Goal: Transaction & Acquisition: Purchase product/service

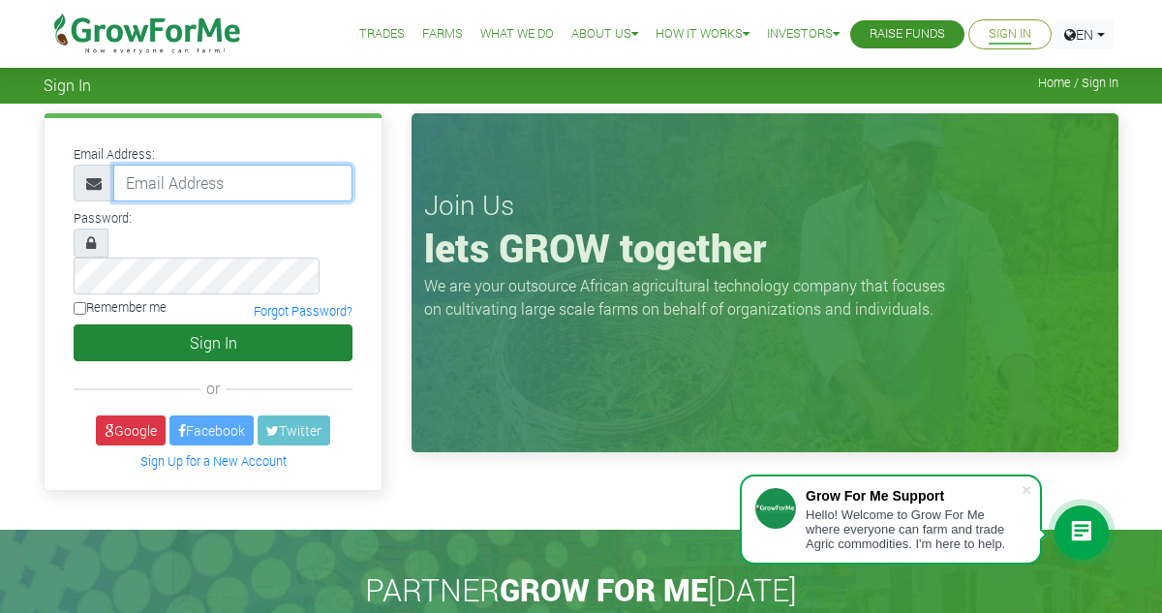
type input "abdallah.saddique@gmail.com"
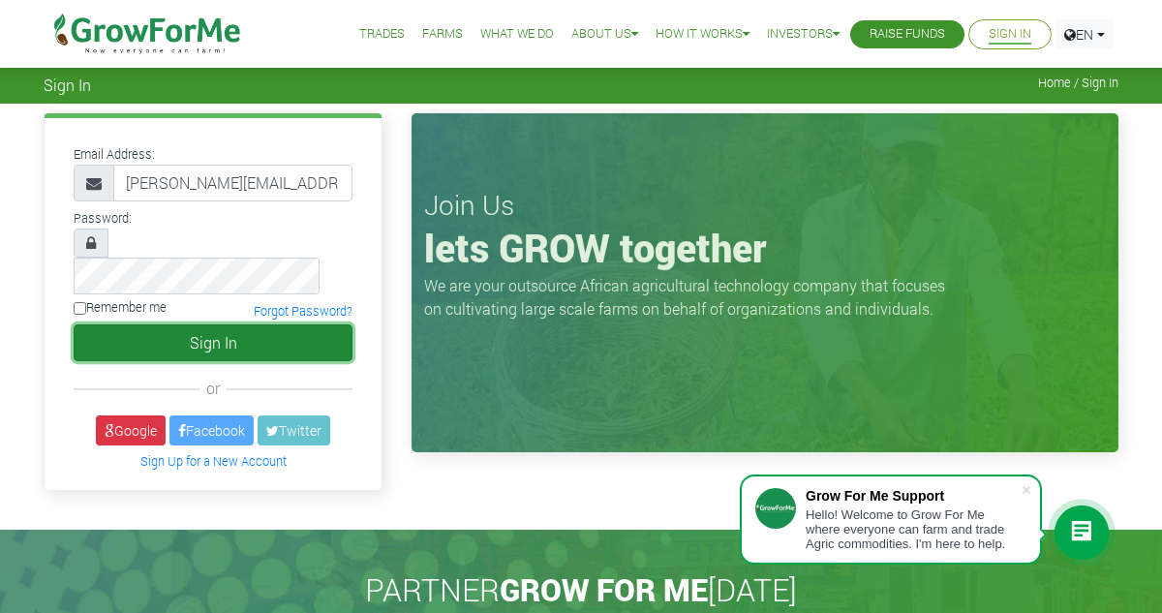
click at [192, 324] on button "Sign In" at bounding box center [213, 342] width 279 height 37
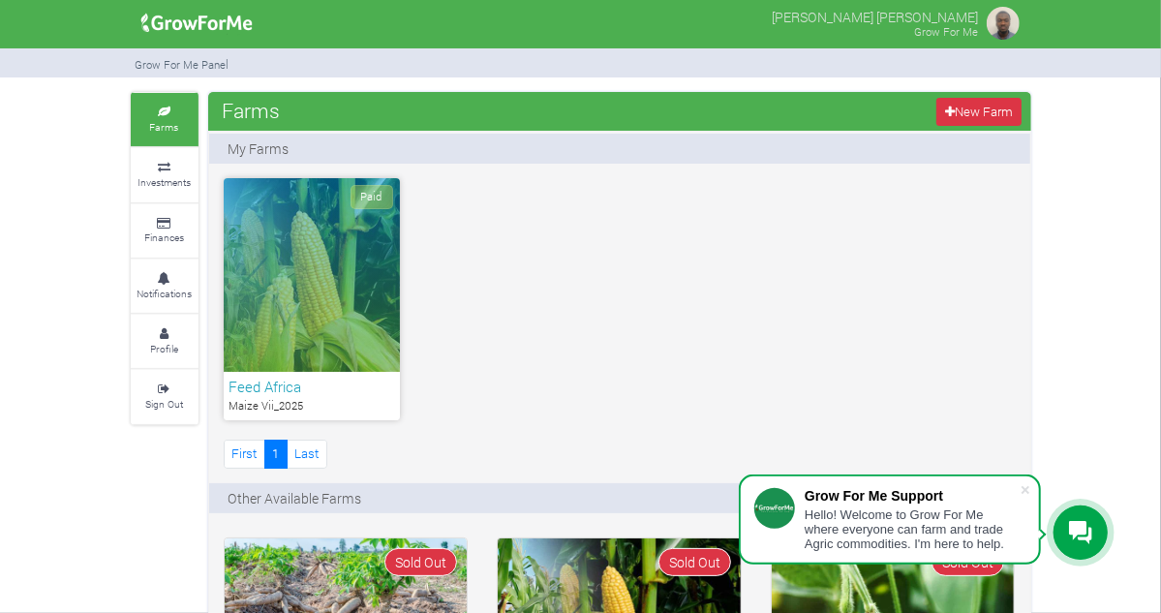
click at [227, 351] on div "Paid" at bounding box center [312, 275] width 176 height 194
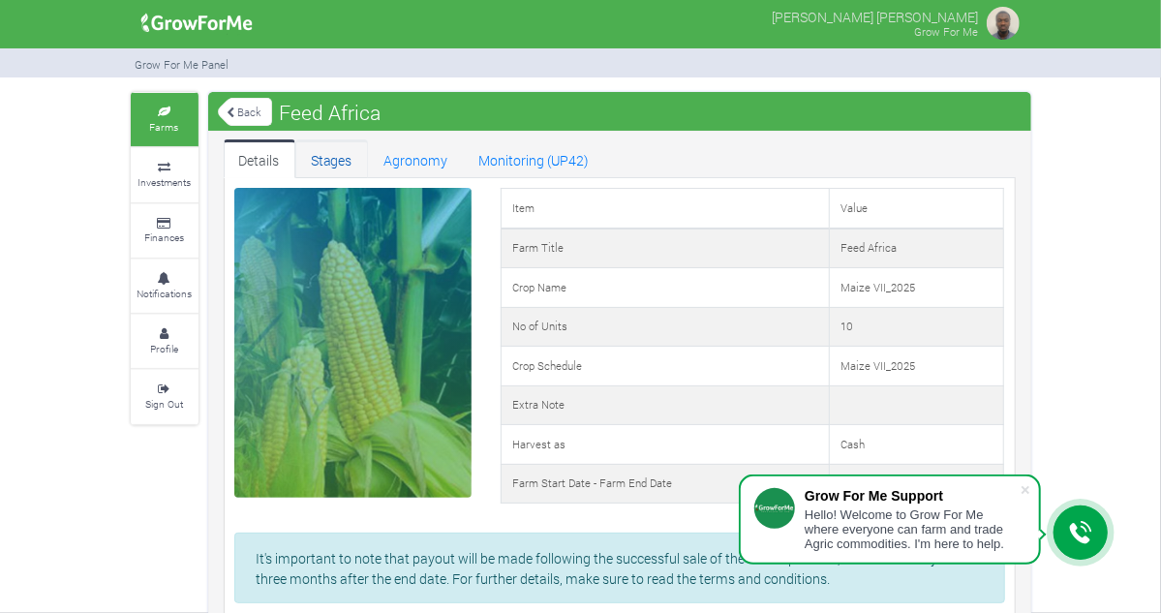
click at [295, 147] on link "Stages" at bounding box center [331, 158] width 73 height 39
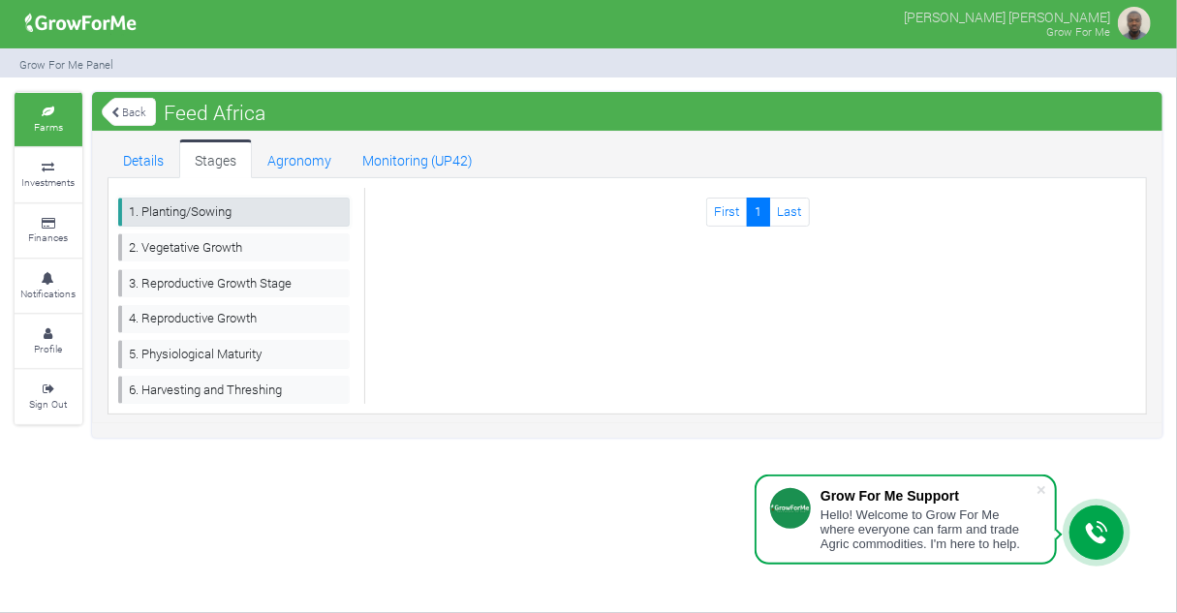
click at [198, 208] on link "1. Planting/Sowing" at bounding box center [233, 212] width 231 height 28
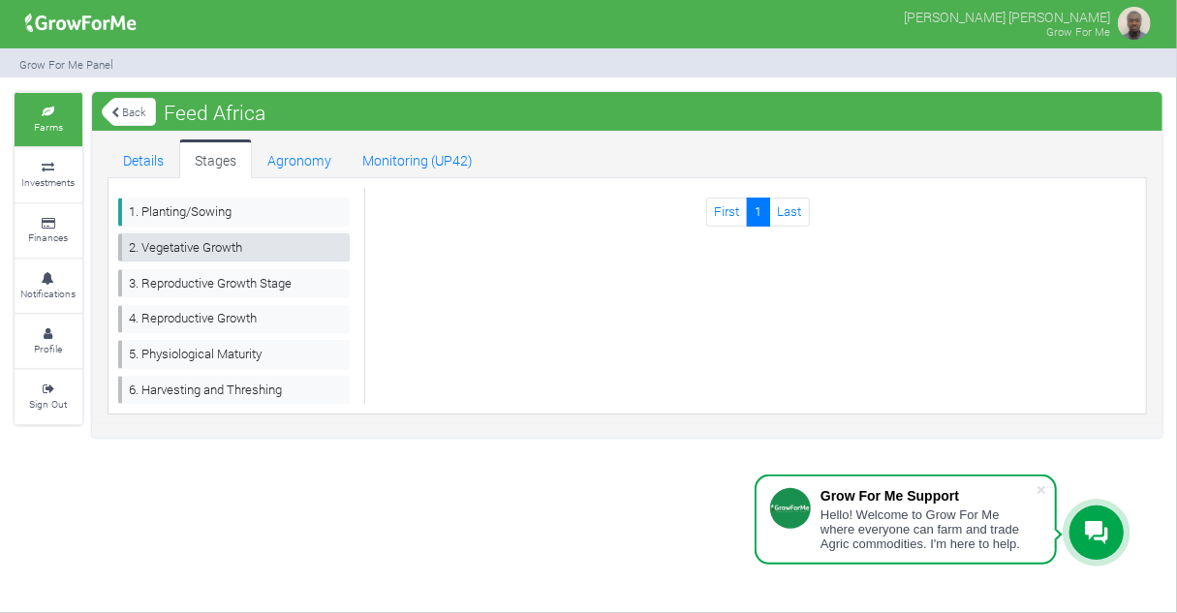
click at [200, 243] on link "2. Vegetative Growth" at bounding box center [233, 247] width 231 height 28
click at [292, 162] on link "Agronomy" at bounding box center [299, 158] width 95 height 39
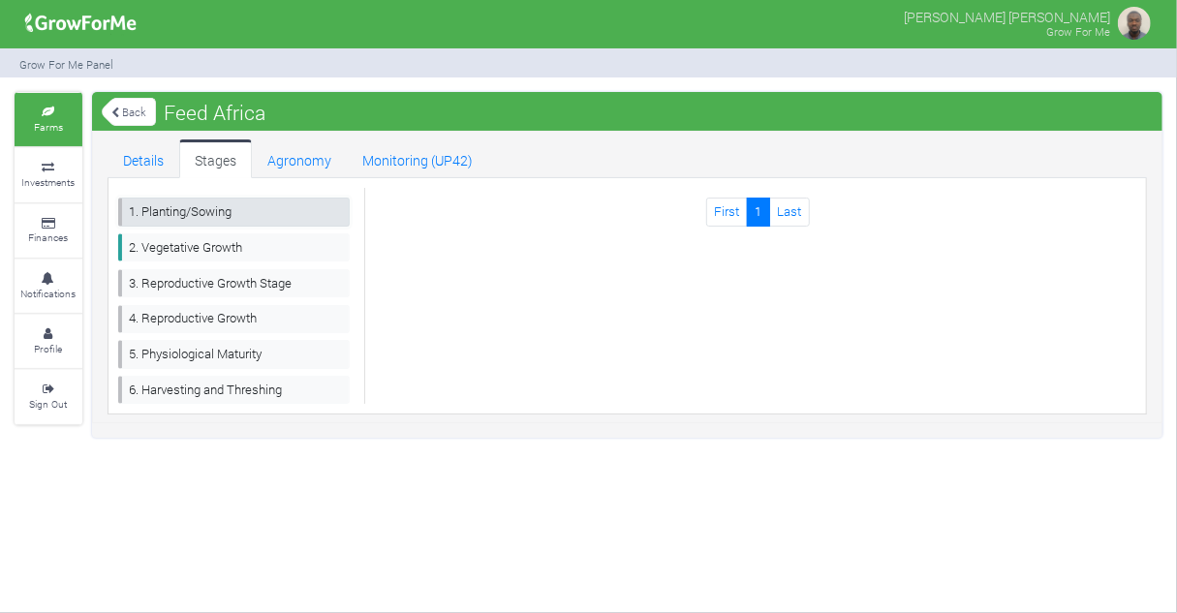
click at [172, 204] on link "1. Planting/Sowing" at bounding box center [233, 212] width 231 height 28
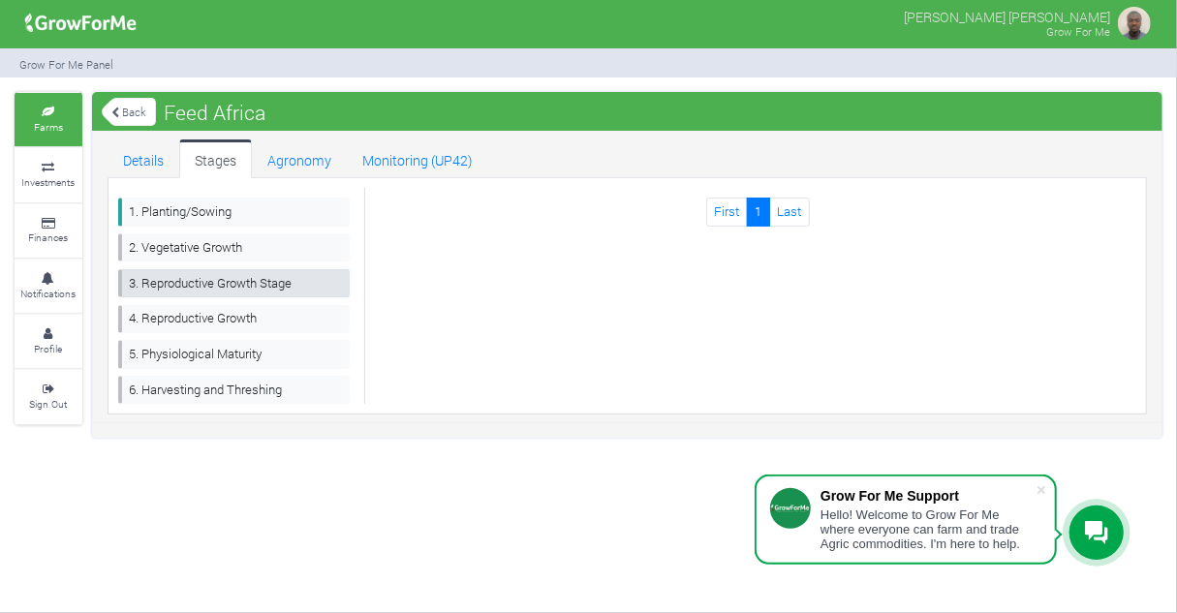
click at [208, 274] on link "3. Reproductive Growth Stage" at bounding box center [233, 283] width 231 height 28
click at [176, 206] on link "1. Planting/Sowing" at bounding box center [233, 212] width 231 height 28
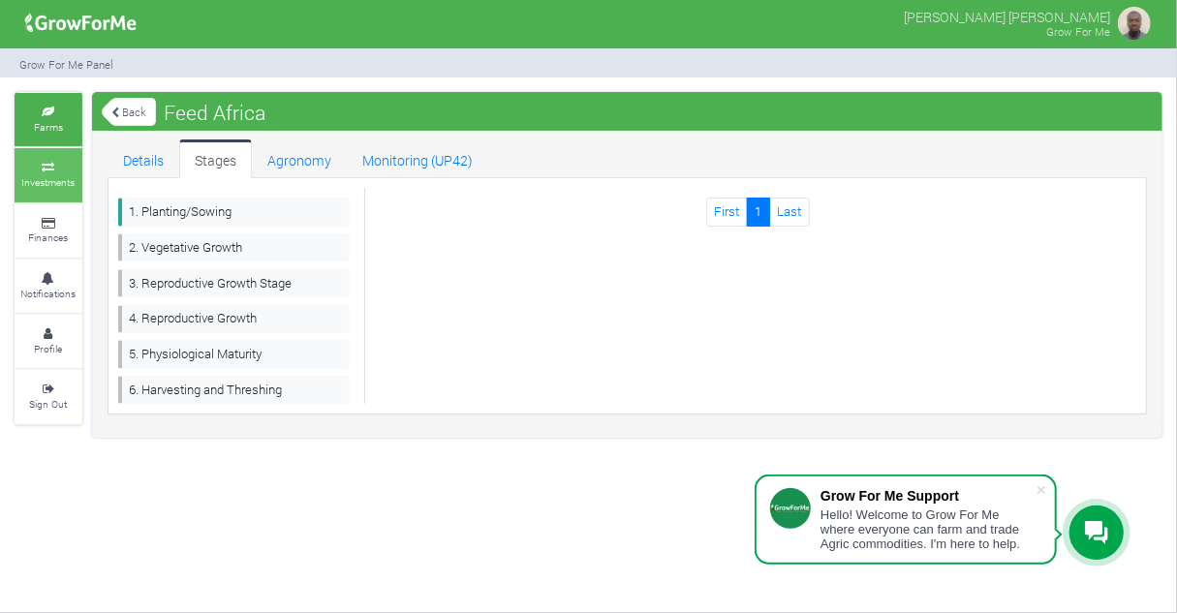
click at [54, 165] on icon at bounding box center [48, 168] width 58 height 10
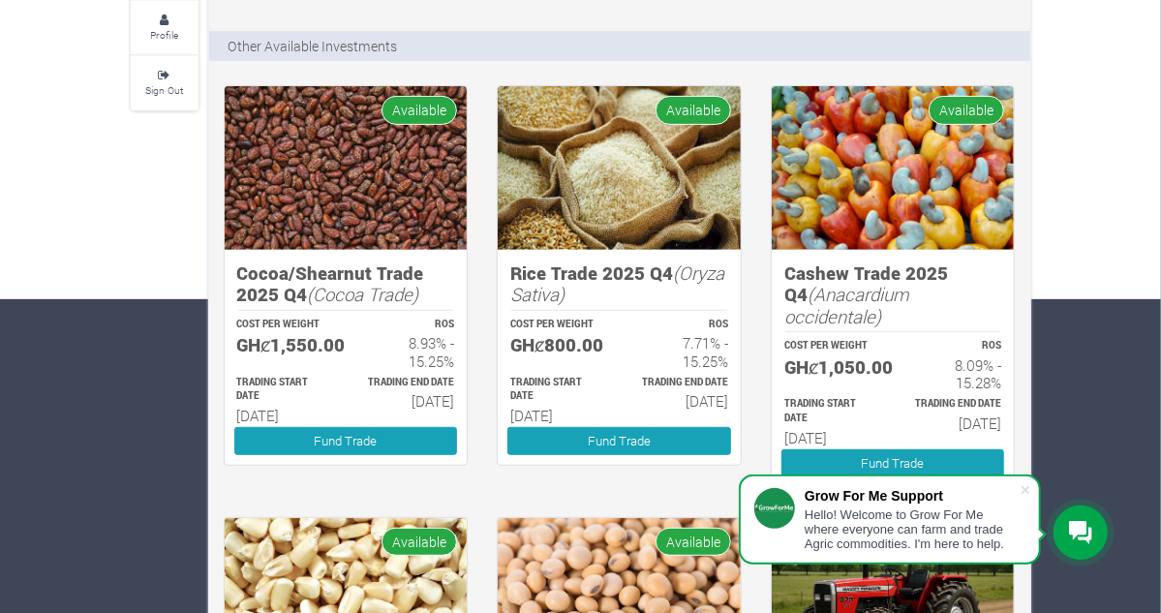
scroll to position [315, 0]
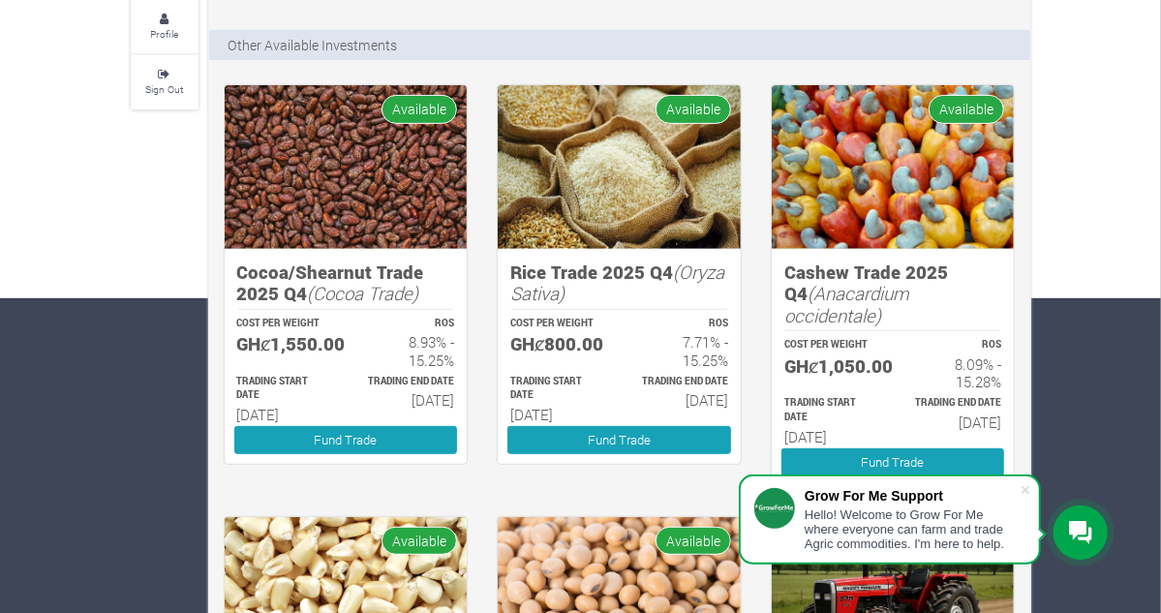
drag, startPoint x: 1170, startPoint y: 128, endPoint x: 1168, endPoint y: 192, distance: 64.0
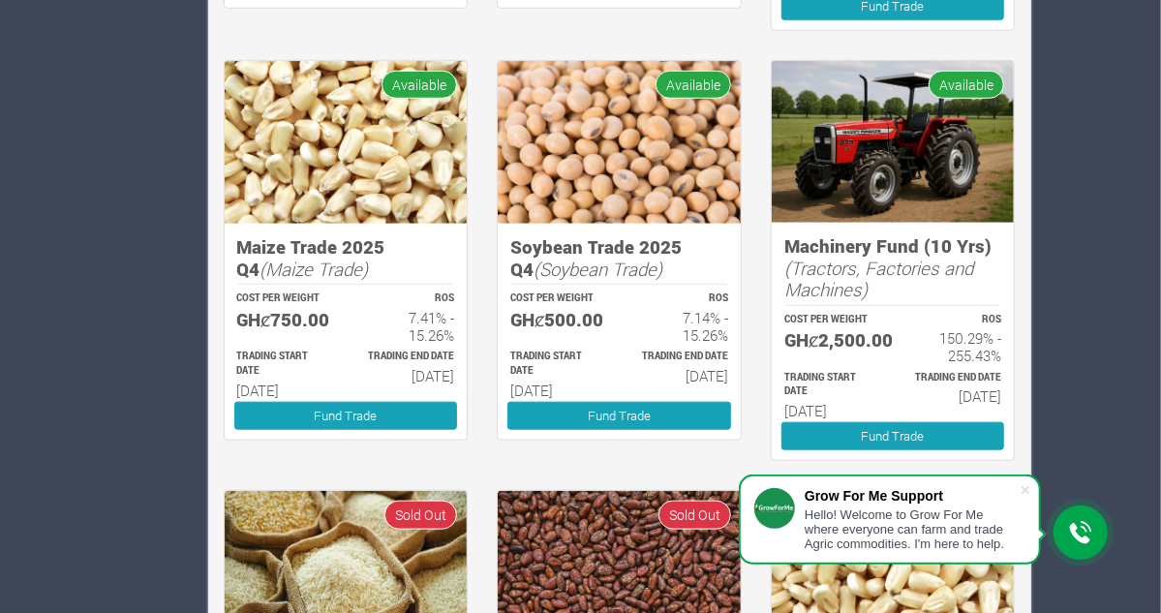
scroll to position [779, 0]
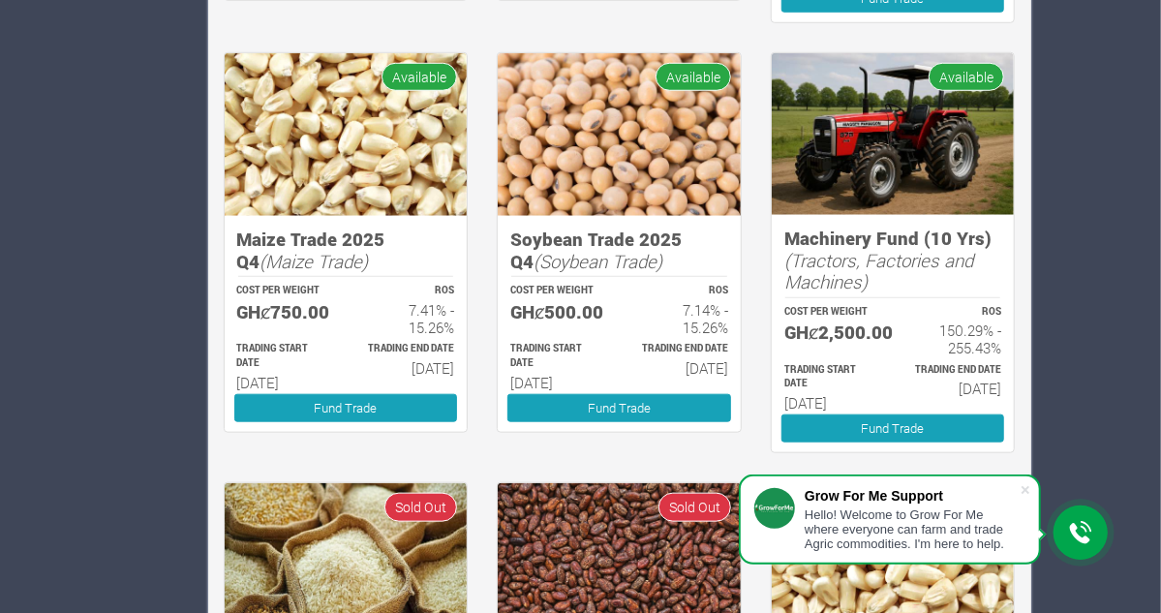
click at [970, 173] on img at bounding box center [893, 134] width 243 height 162
click at [876, 344] on h5 "GHȼ2,500.00" at bounding box center [829, 333] width 91 height 22
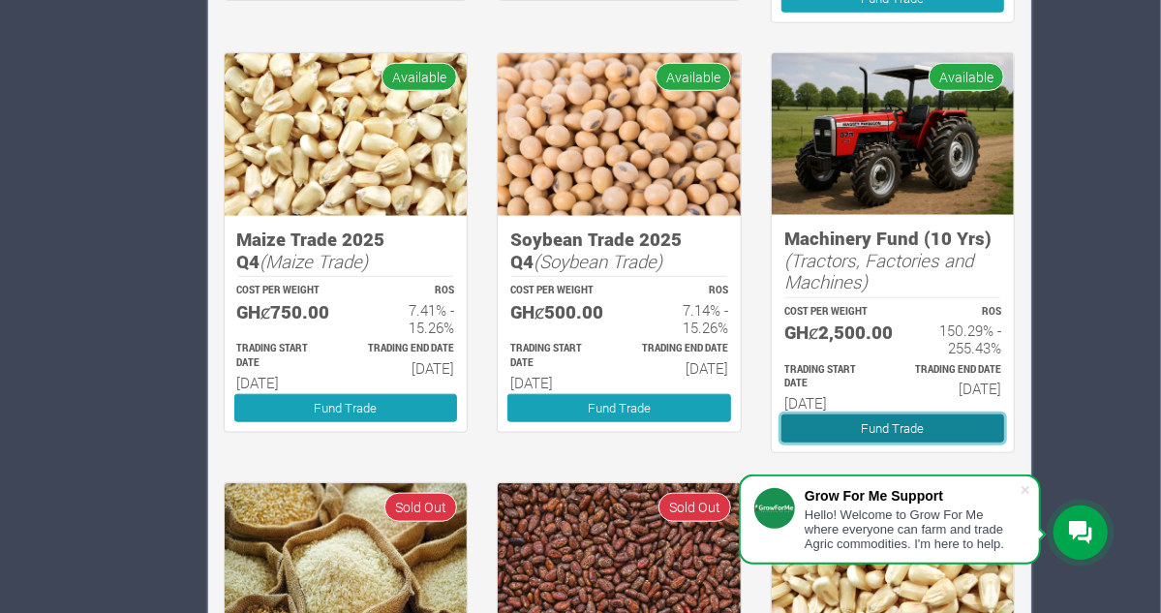
click at [969, 428] on link "Fund Trade" at bounding box center [894, 429] width 224 height 28
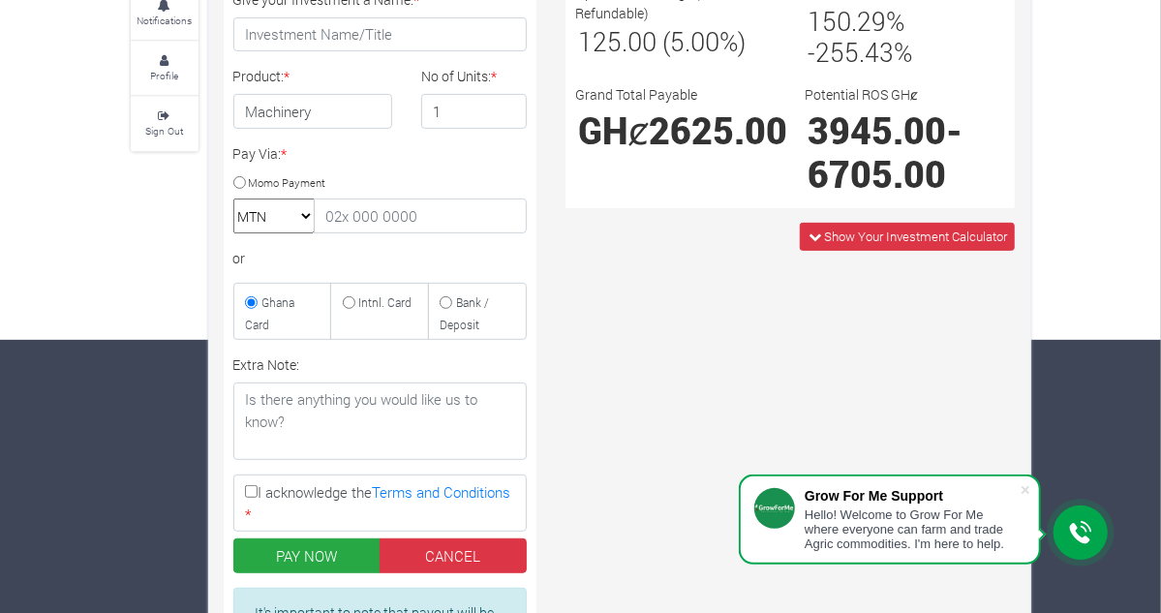
scroll to position [271, 0]
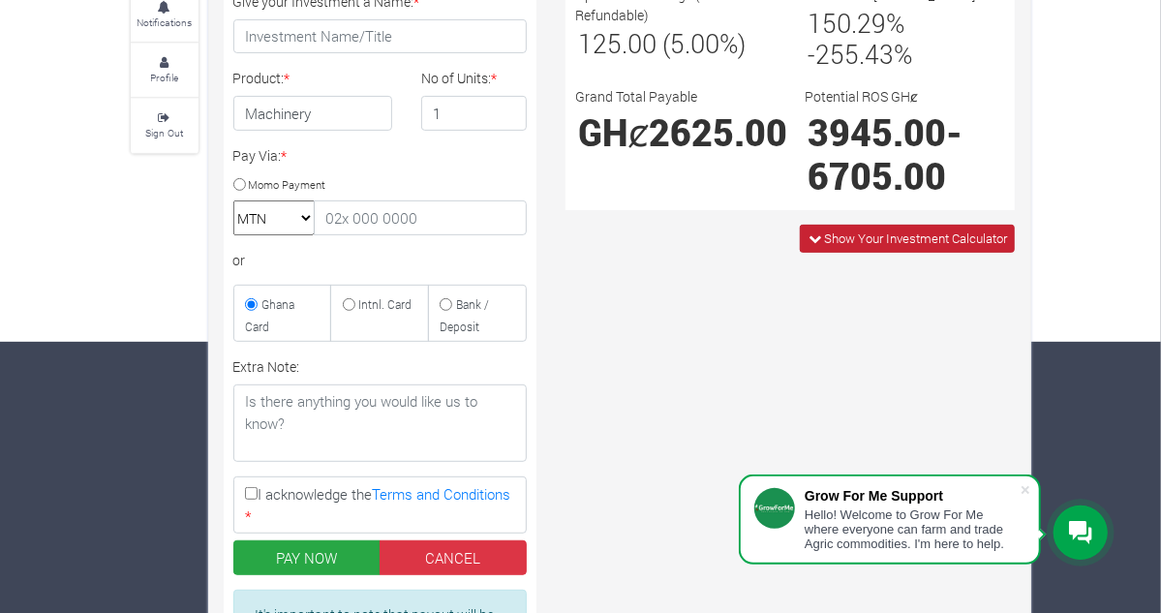
click at [821, 232] on icon at bounding box center [815, 238] width 13 height 13
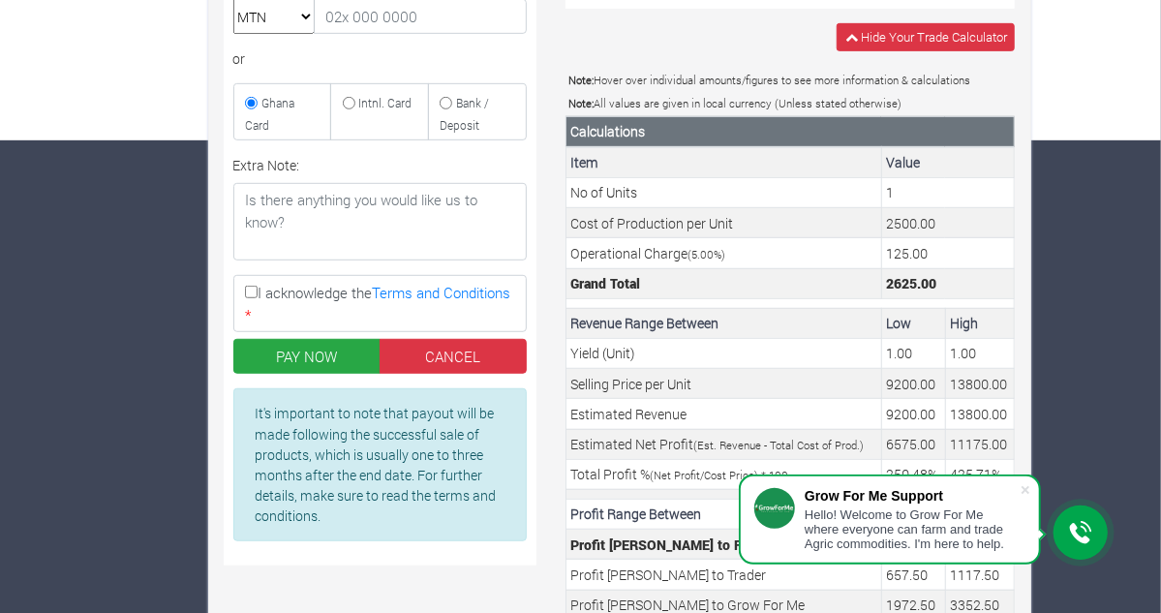
scroll to position [478, 0]
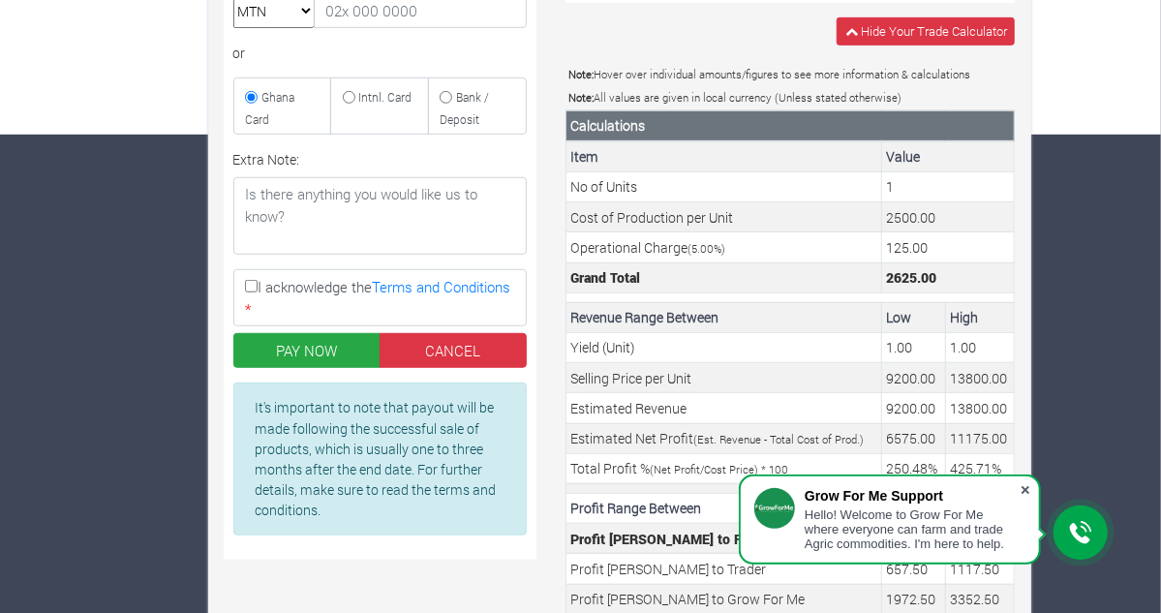
click at [1032, 489] on span at bounding box center [1025, 489] width 19 height 19
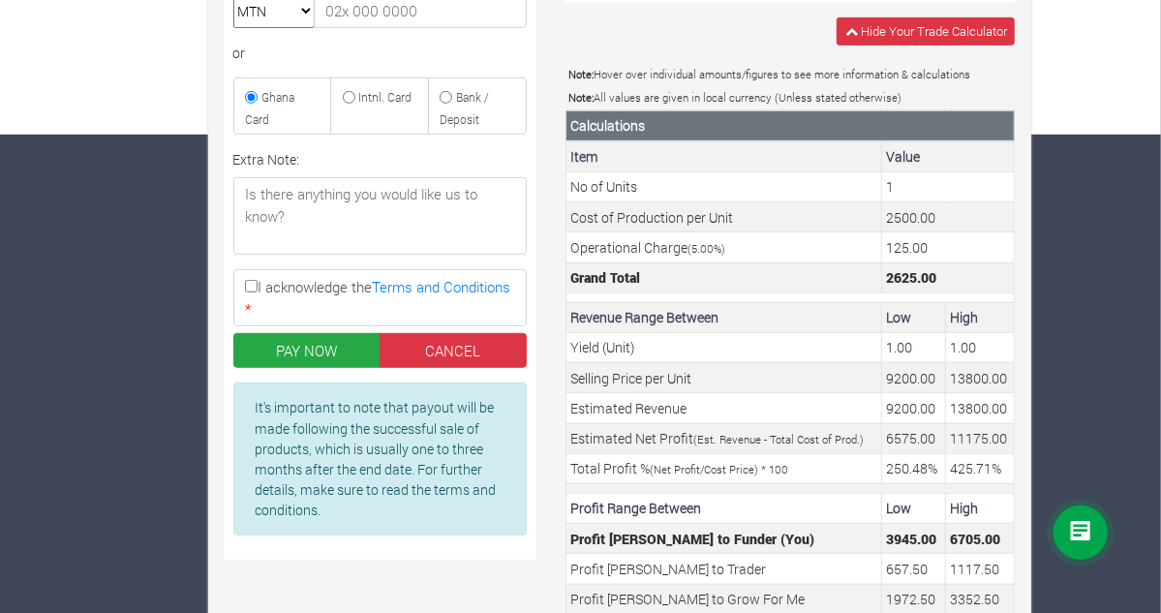
drag, startPoint x: 1150, startPoint y: 181, endPoint x: 1153, endPoint y: 255, distance: 73.7
click at [1046, 255] on div "Farms Investments Finances Notifications Profile Sign Out Back New Investment *…" at bounding box center [581, 183] width 930 height 1138
drag, startPoint x: 1153, startPoint y: 255, endPoint x: 1148, endPoint y: 324, distance: 69.9
click at [1046, 324] on div "Farms Investments Finances Notifications Profile Sign Out Back New Investment *…" at bounding box center [581, 183] width 930 height 1138
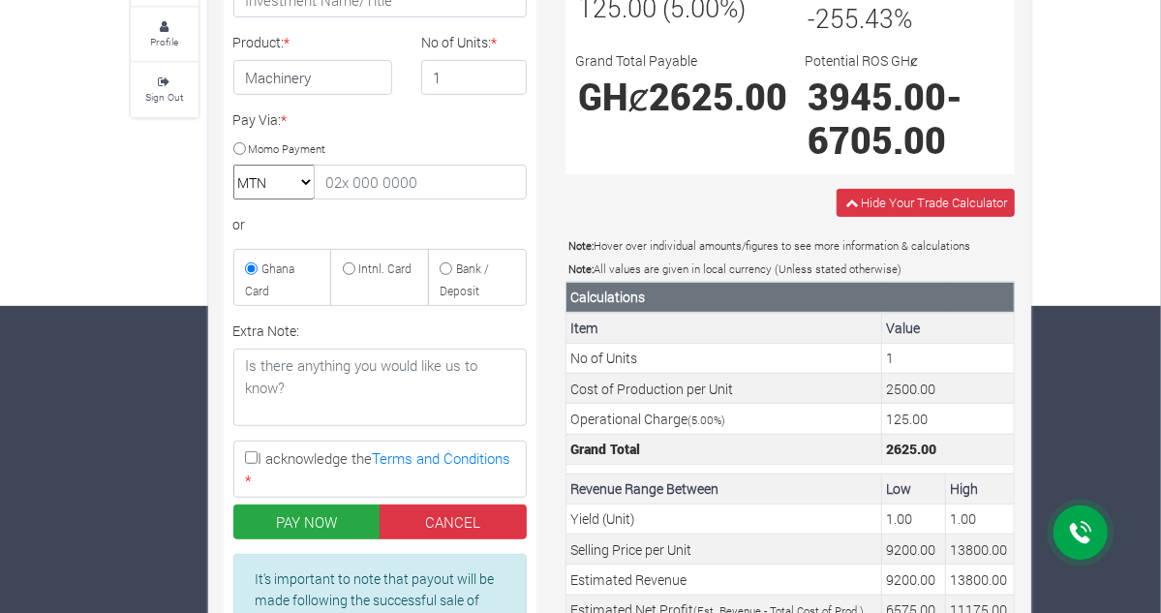
scroll to position [308, 0]
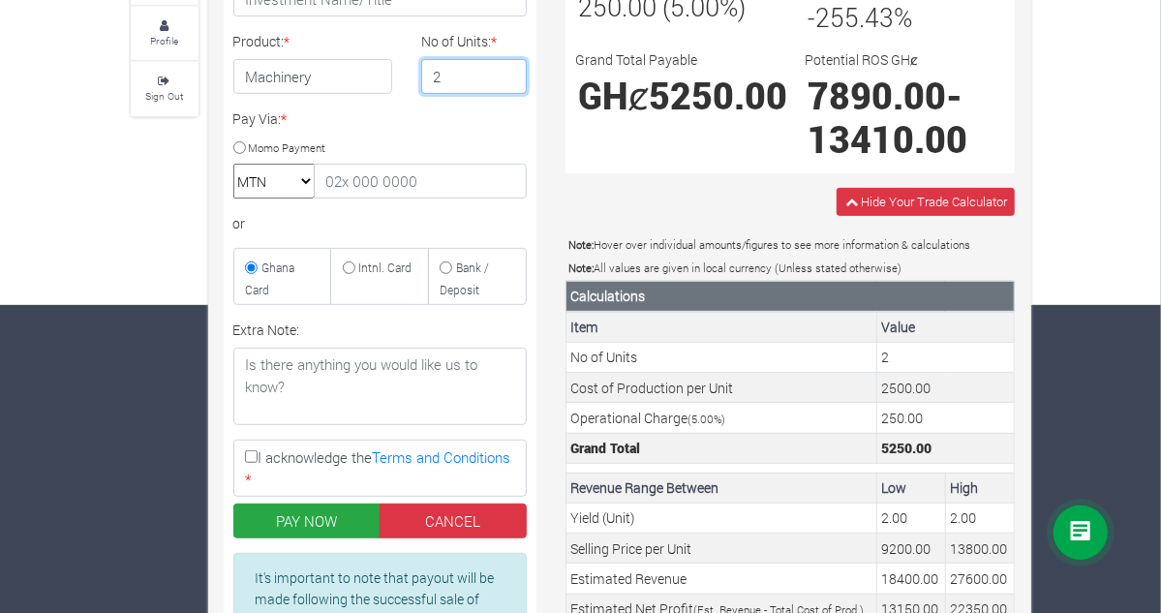
click at [488, 69] on input "2" at bounding box center [474, 76] width 106 height 35
click at [488, 69] on input "3" at bounding box center [474, 76] width 106 height 35
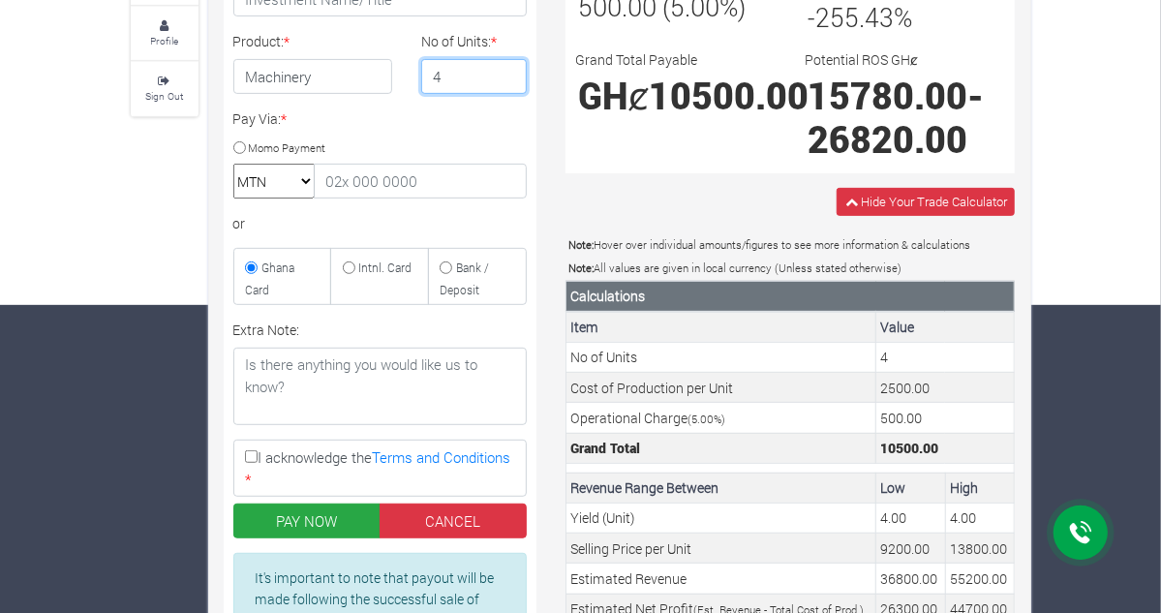
click at [488, 69] on input "4" at bounding box center [474, 76] width 106 height 35
type input "5"
click at [488, 69] on input "5" at bounding box center [474, 76] width 106 height 35
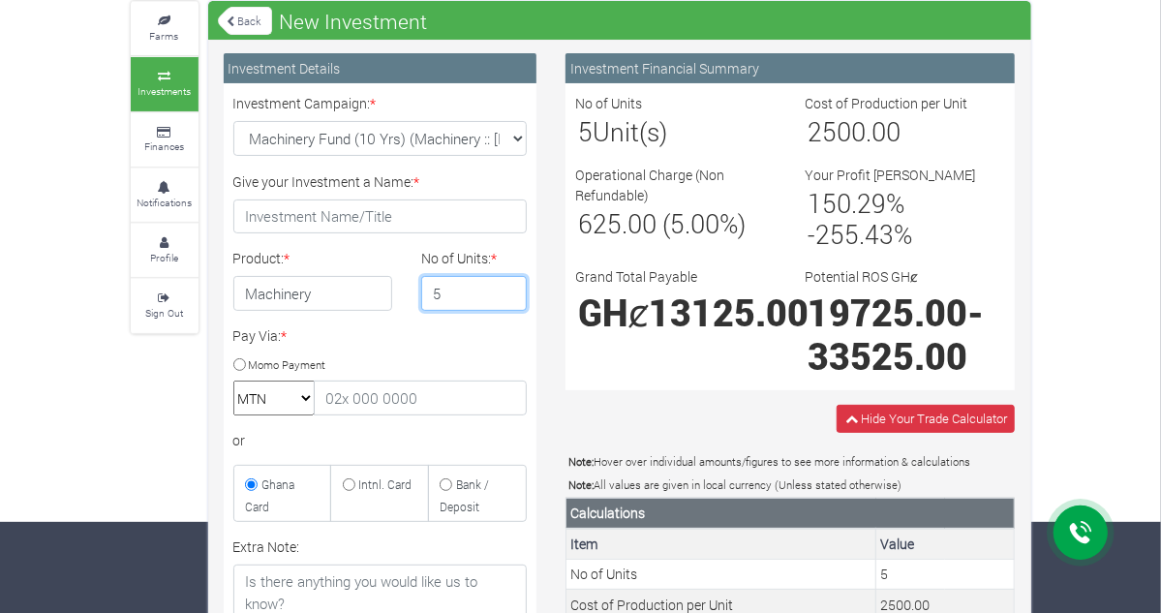
scroll to position [0, 0]
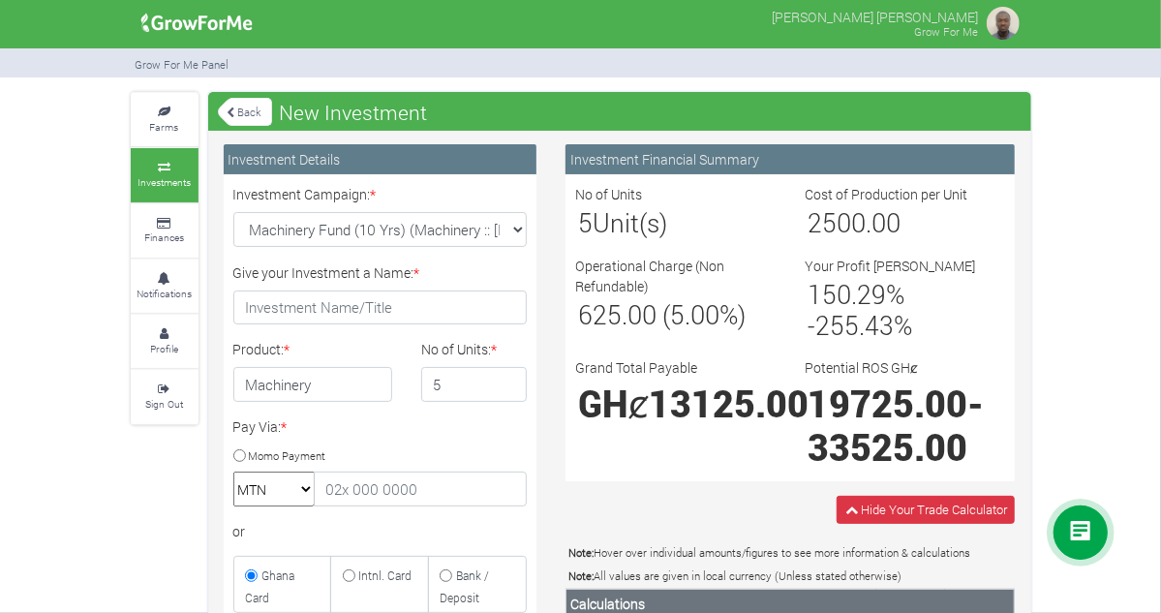
click at [218, 101] on link "Back" at bounding box center [245, 112] width 54 height 32
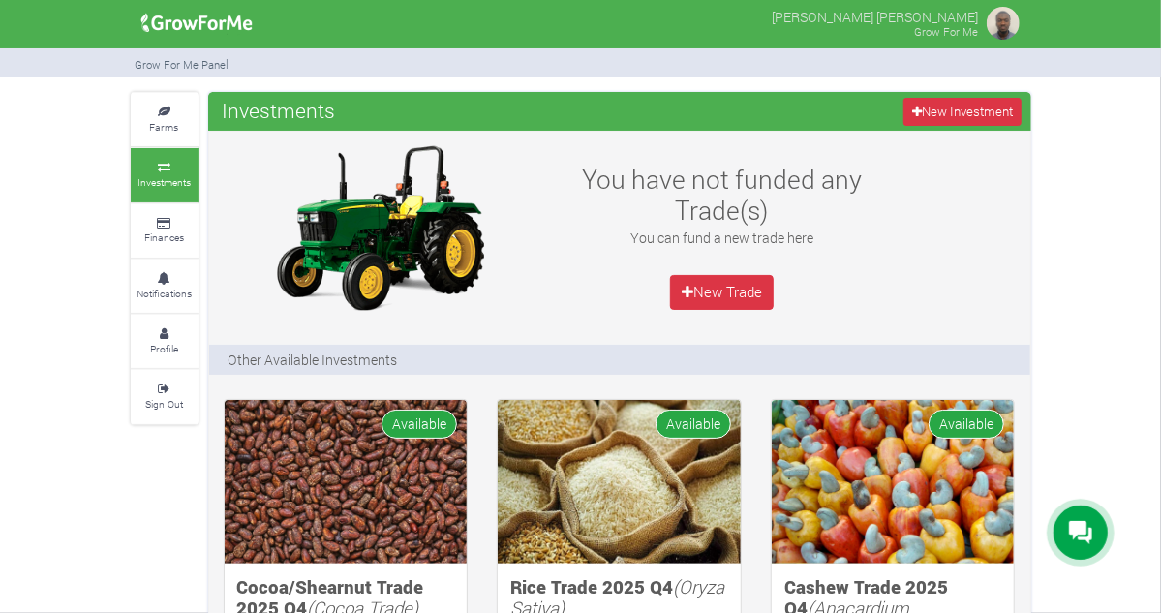
drag, startPoint x: 1172, startPoint y: 348, endPoint x: 1139, endPoint y: 44, distance: 305.9
click at [1139, 44] on html "Main Channel Callback Feedback Form [PHONE_NUMBER] Open Channel Contact us on W…" at bounding box center [580, 306] width 1161 height 613
